Goal: Find specific page/section: Find specific page/section

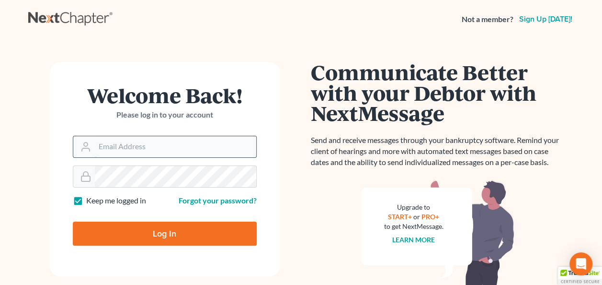
click at [127, 143] on input "Email Address" at bounding box center [175, 146] width 161 height 21
type input "[EMAIL_ADDRESS][DOMAIN_NAME]"
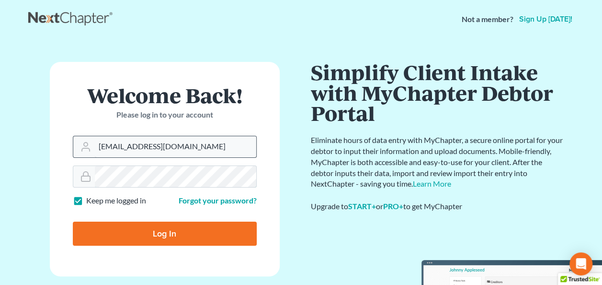
click at [73, 221] on input "Log In" at bounding box center [165, 233] width 184 height 24
type input "Thinking..."
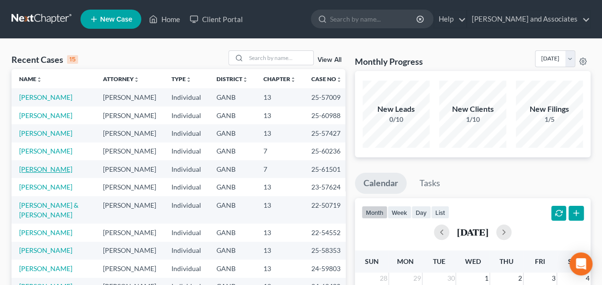
click at [47, 173] on link "[PERSON_NAME]" at bounding box center [45, 169] width 53 height 8
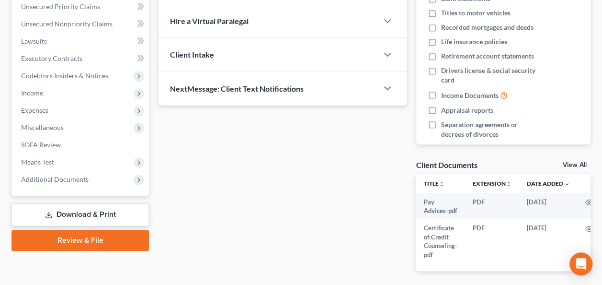
scroll to position [240, 0]
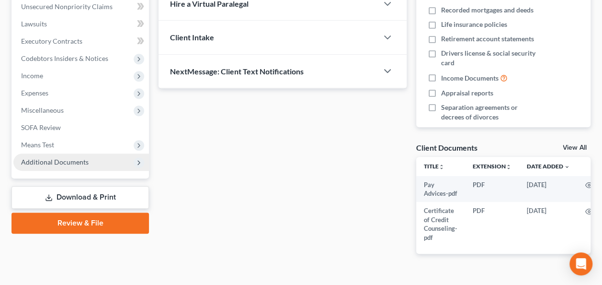
click at [78, 159] on span "Additional Documents" at bounding box center [55, 162] width 68 height 8
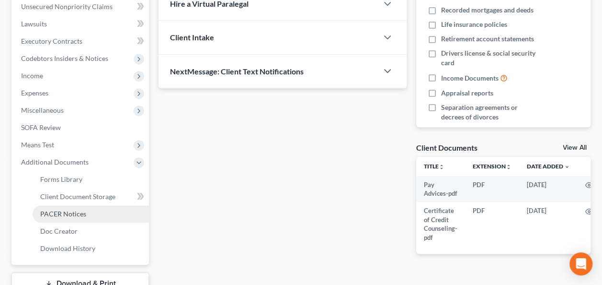
click at [62, 213] on span "PACER Notices" at bounding box center [63, 213] width 46 height 8
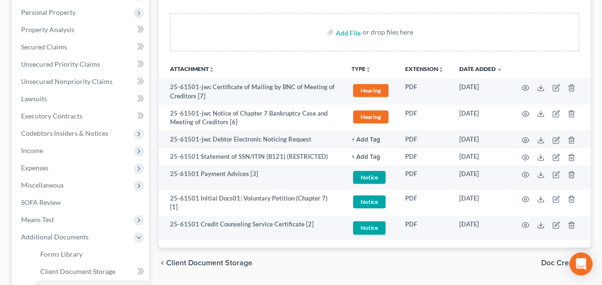
scroll to position [144, 0]
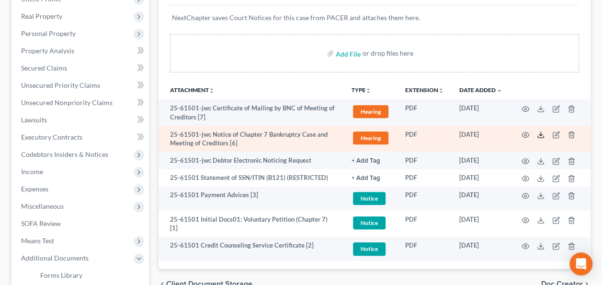
click at [539, 133] on icon at bounding box center [541, 135] width 8 height 8
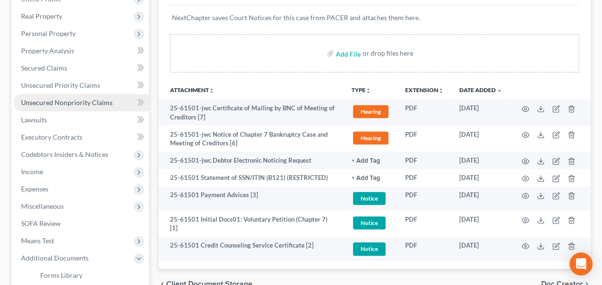
click at [72, 99] on span "Unsecured Nonpriority Claims" at bounding box center [67, 102] width 92 height 8
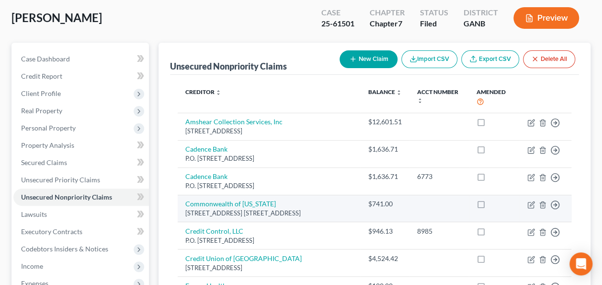
scroll to position [48, 0]
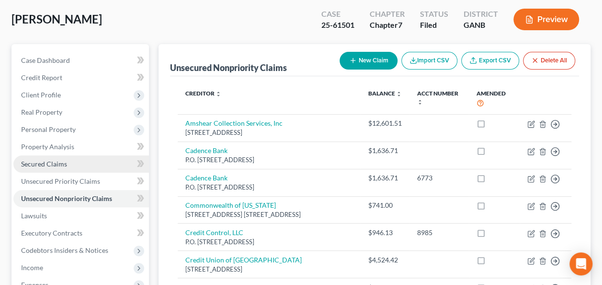
click at [49, 161] on span "Secured Claims" at bounding box center [44, 164] width 46 height 8
